Goal: Entertainment & Leisure: Consume media (video, audio)

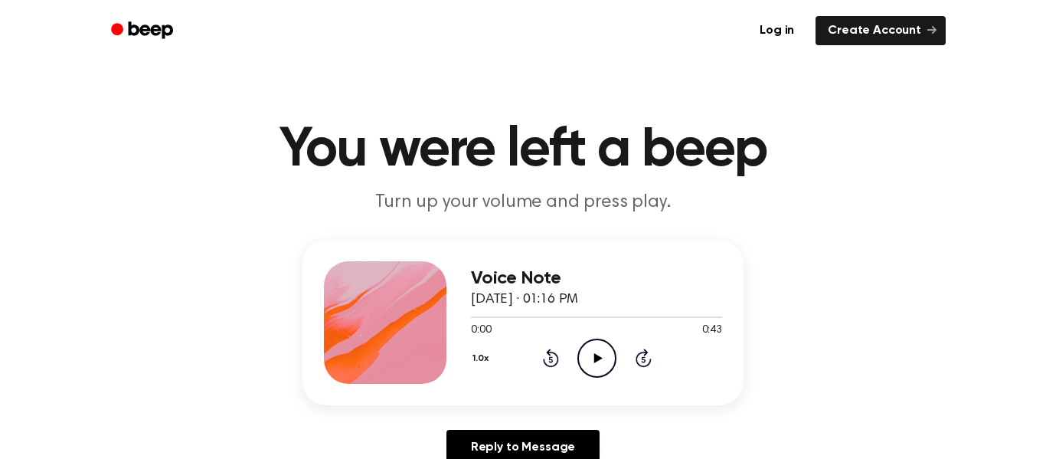
click at [590, 355] on icon "Play Audio" at bounding box center [596, 357] width 39 height 39
click at [486, 316] on div at bounding box center [596, 317] width 251 height 2
click at [648, 355] on icon "Skip 5 seconds" at bounding box center [643, 358] width 17 height 20
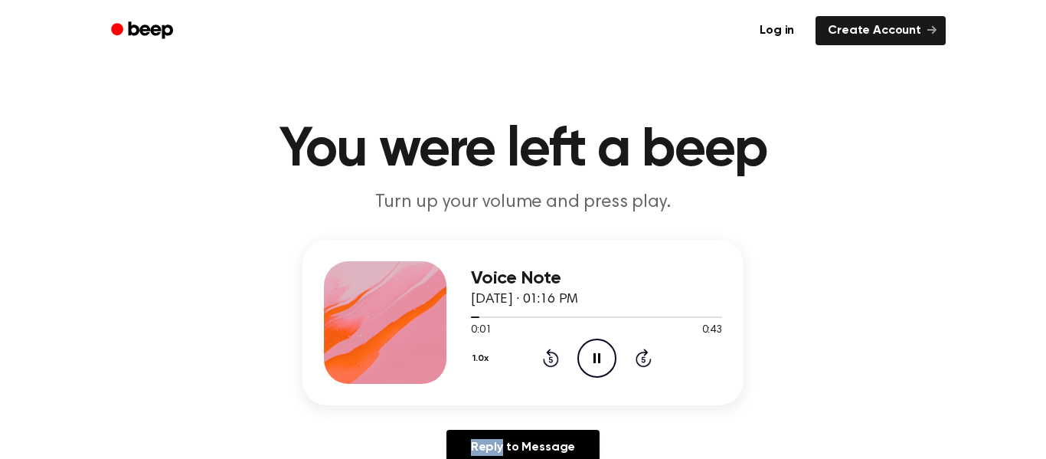
click at [648, 355] on icon "Skip 5 seconds" at bounding box center [643, 358] width 17 height 20
click at [731, 303] on div "Voice Note [DATE] · 01:16 PM 0:01 0:43 Your browser does not support the [objec…" at bounding box center [522, 322] width 441 height 165
